Goal: Information Seeking & Learning: Check status

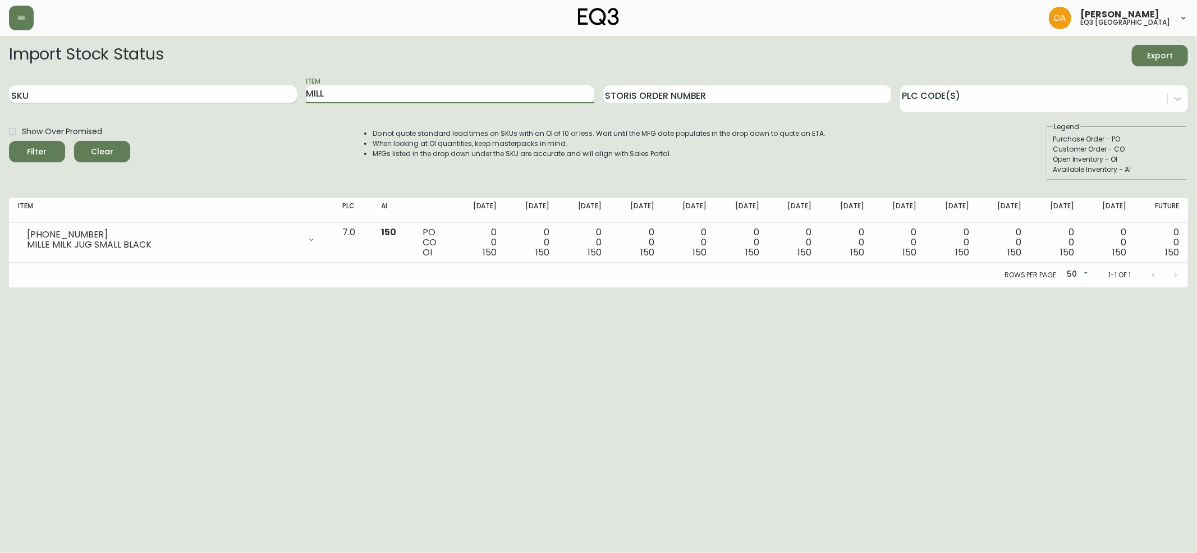
click at [211, 95] on div "SKU Item MILL Storis Order Number PLC Code(s)" at bounding box center [598, 94] width 1179 height 36
click at [9, 141] on button "Filter" at bounding box center [37, 151] width 56 height 21
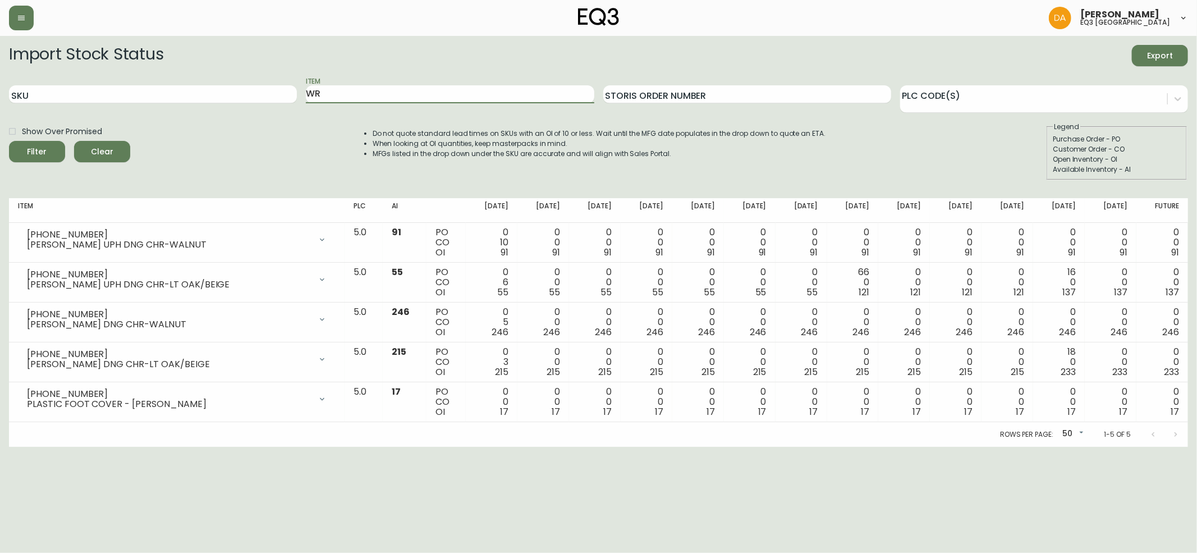
type input "W"
click at [9, 141] on button "Filter" at bounding box center [37, 151] width 56 height 21
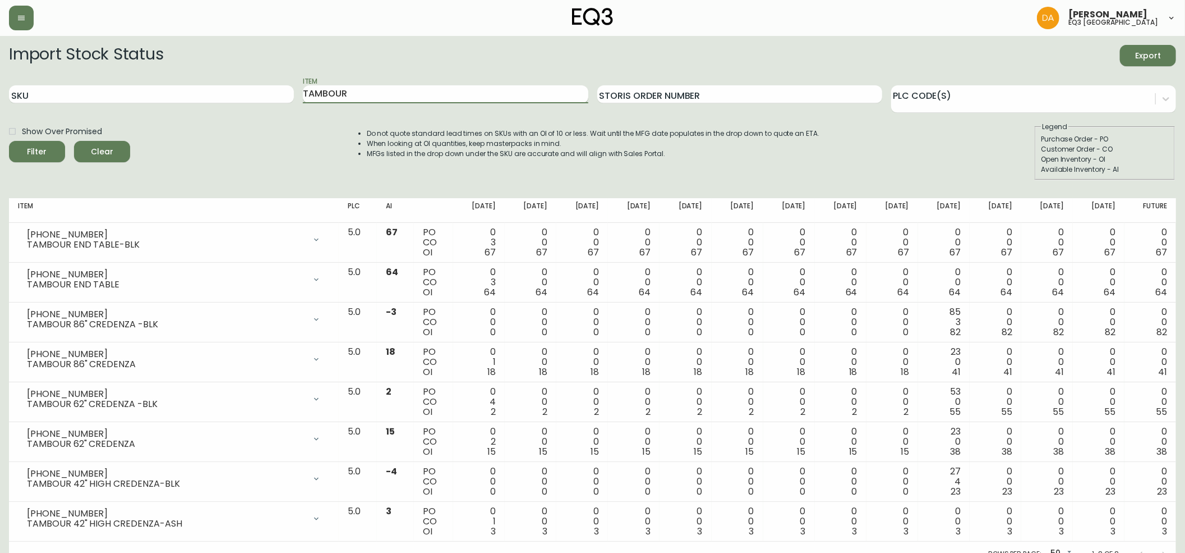
click at [369, 89] on input "TAMBOUR" at bounding box center [445, 94] width 285 height 18
type input "T"
type input "DINING"
click at [9, 141] on button "Filter" at bounding box center [37, 151] width 56 height 21
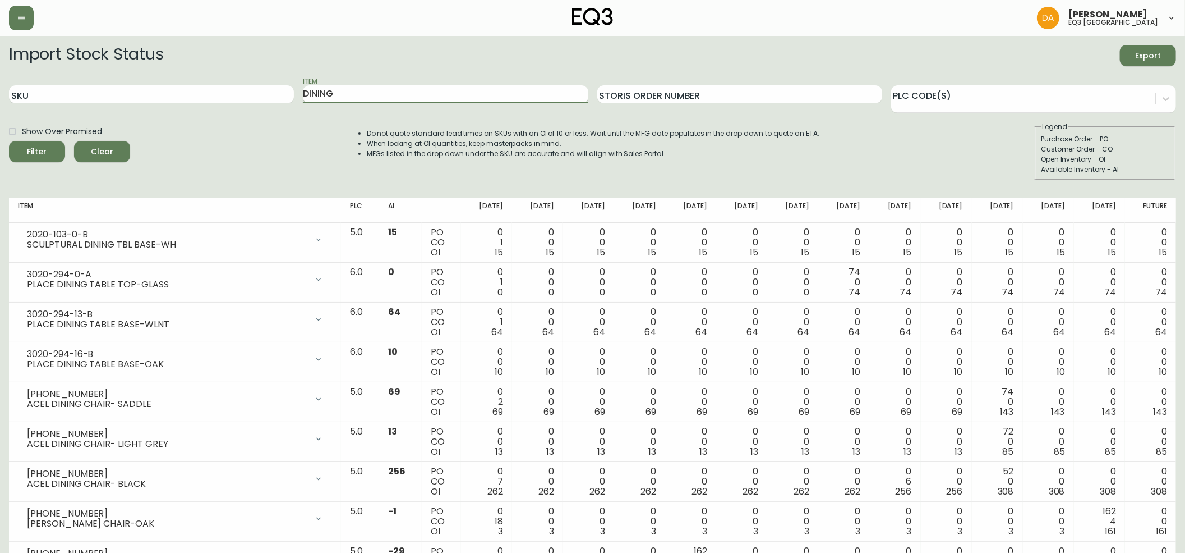
click at [359, 88] on input "DINING" at bounding box center [445, 94] width 285 height 18
